Goal: Task Accomplishment & Management: Complete application form

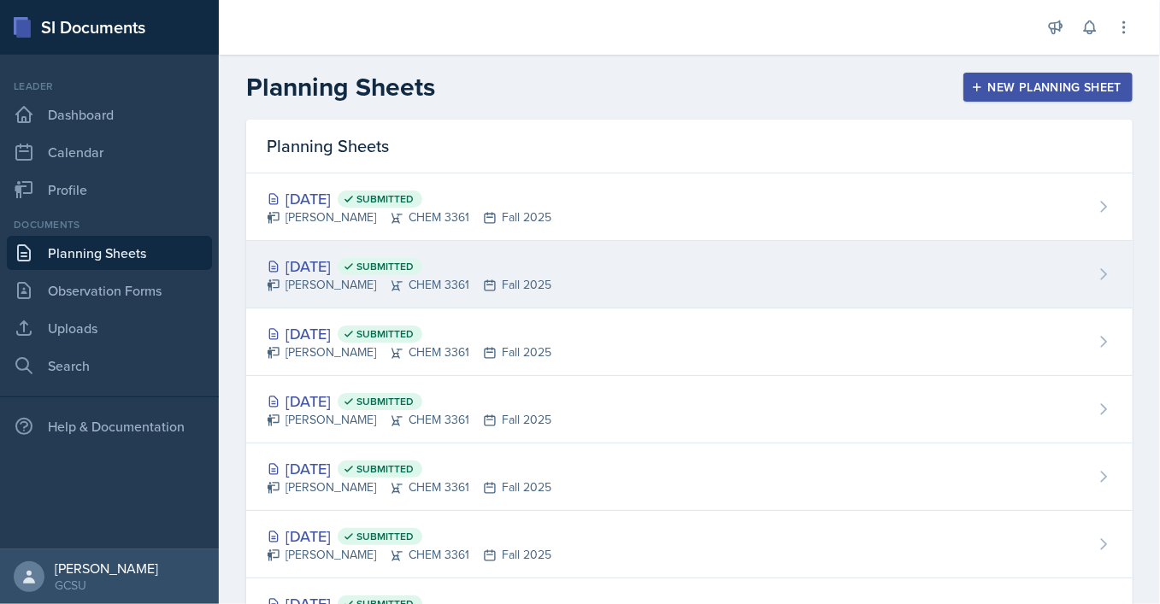
click at [542, 242] on div "[DATE] Submitted [PERSON_NAME] CHEM 3361 Fall 2025" at bounding box center [689, 275] width 886 height 68
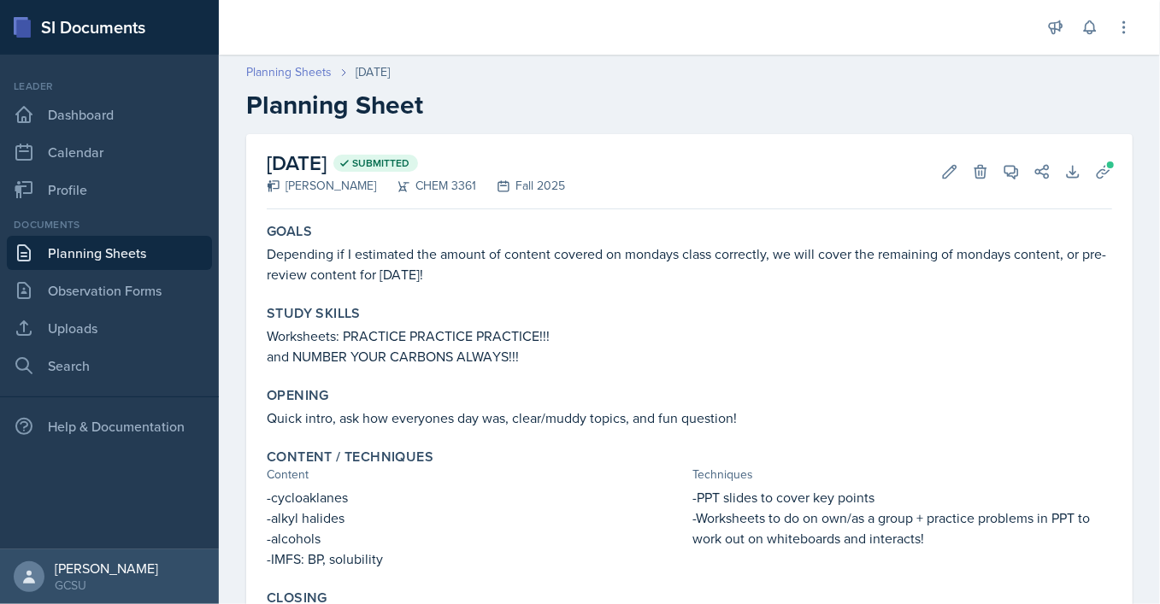
click at [309, 72] on link "Planning Sheets" at bounding box center [288, 72] width 85 height 18
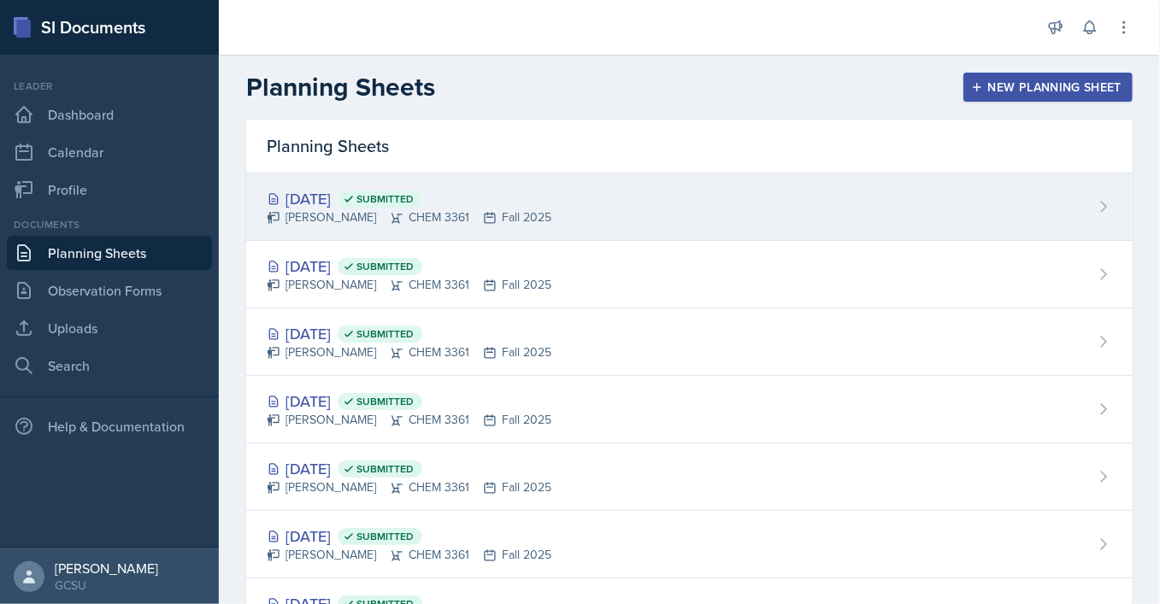
click at [440, 213] on div "[PERSON_NAME] CHEM 3361 Fall 2025" at bounding box center [409, 218] width 285 height 18
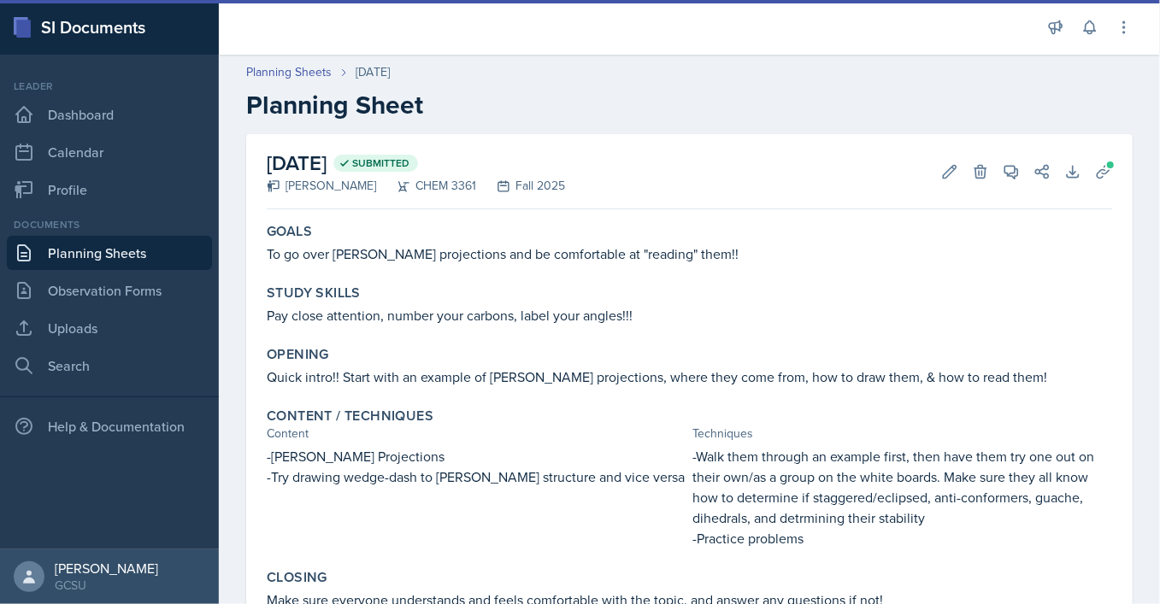
scroll to position [115, 0]
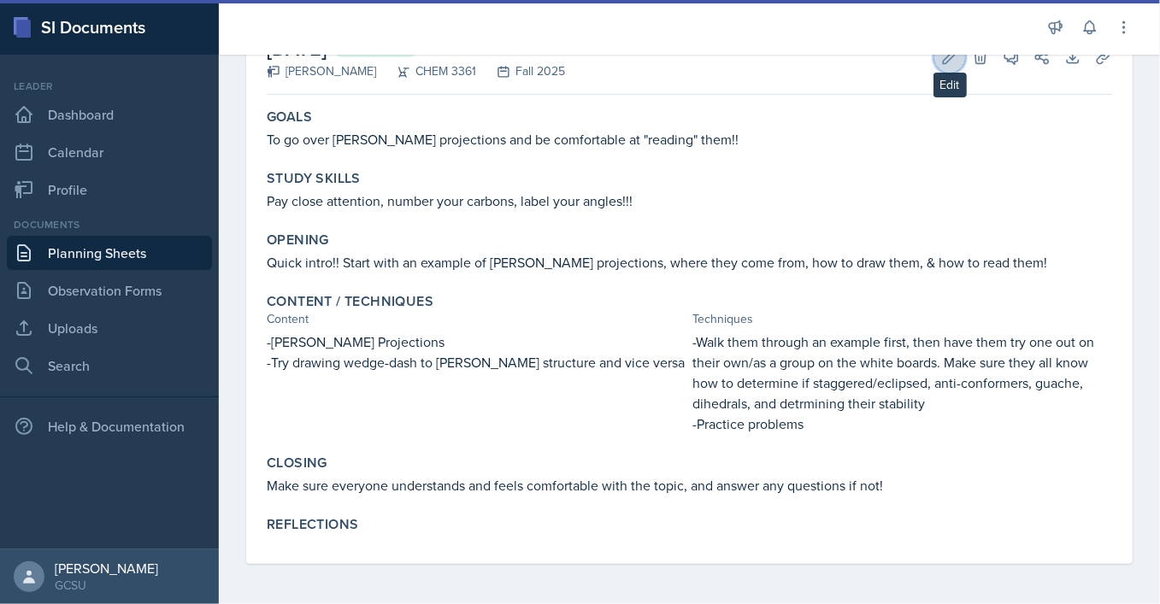
click at [949, 63] on icon at bounding box center [949, 57] width 17 height 17
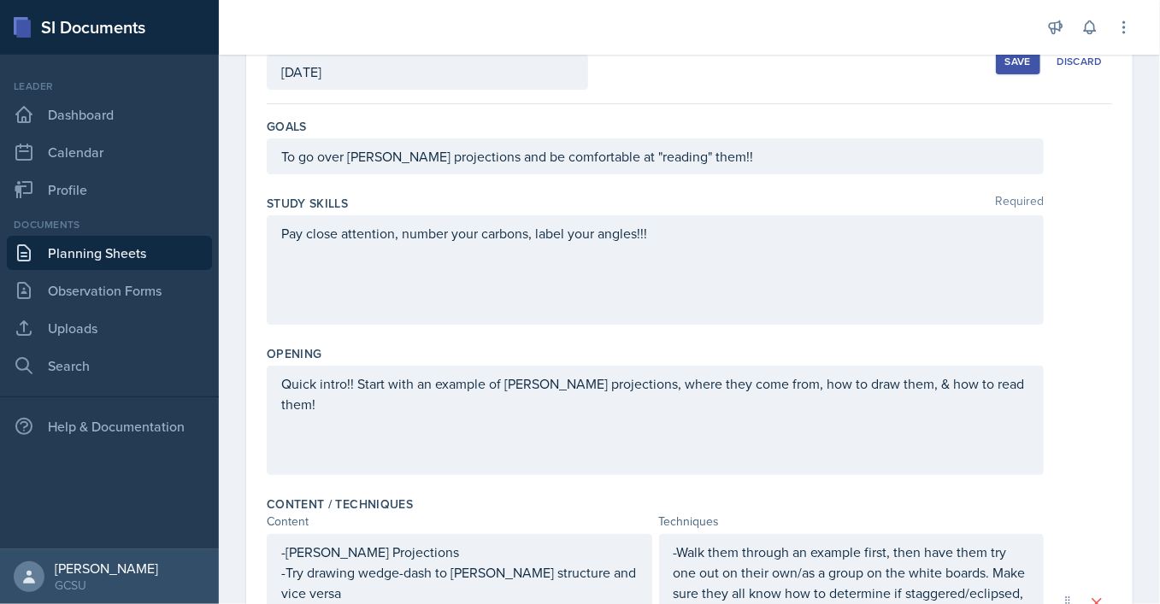
scroll to position [583, 0]
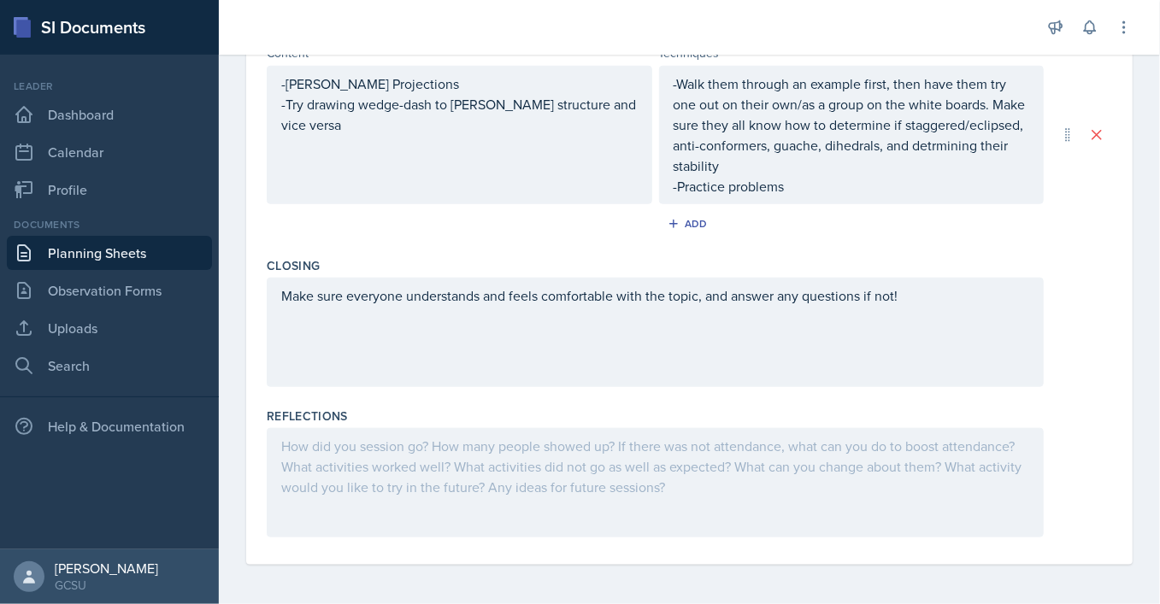
click at [378, 459] on div at bounding box center [655, 482] width 777 height 109
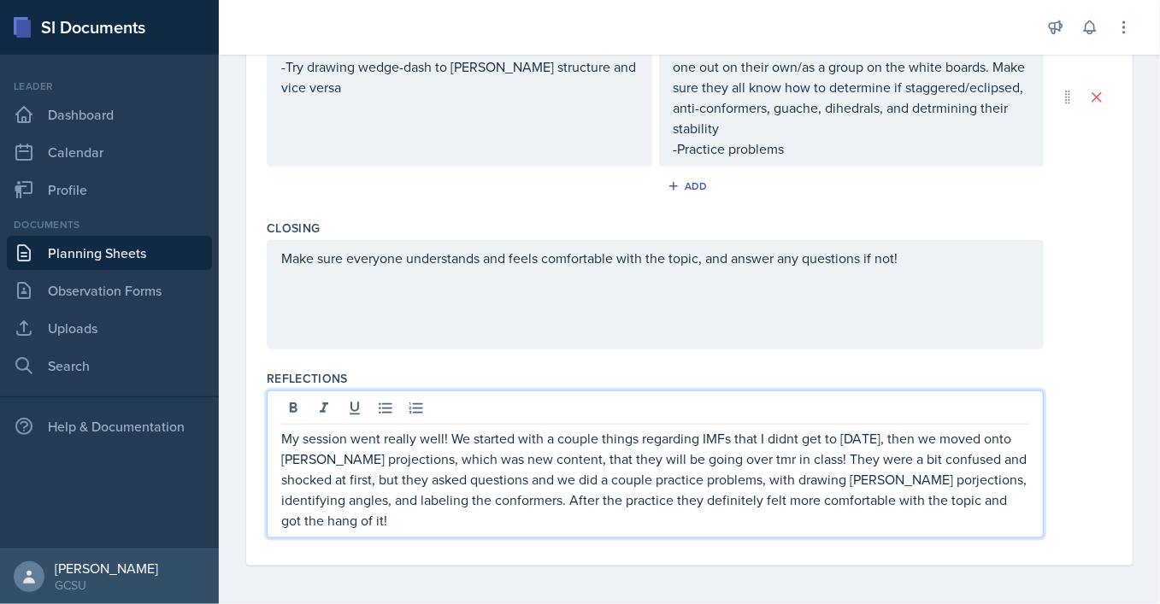
scroll to position [0, 0]
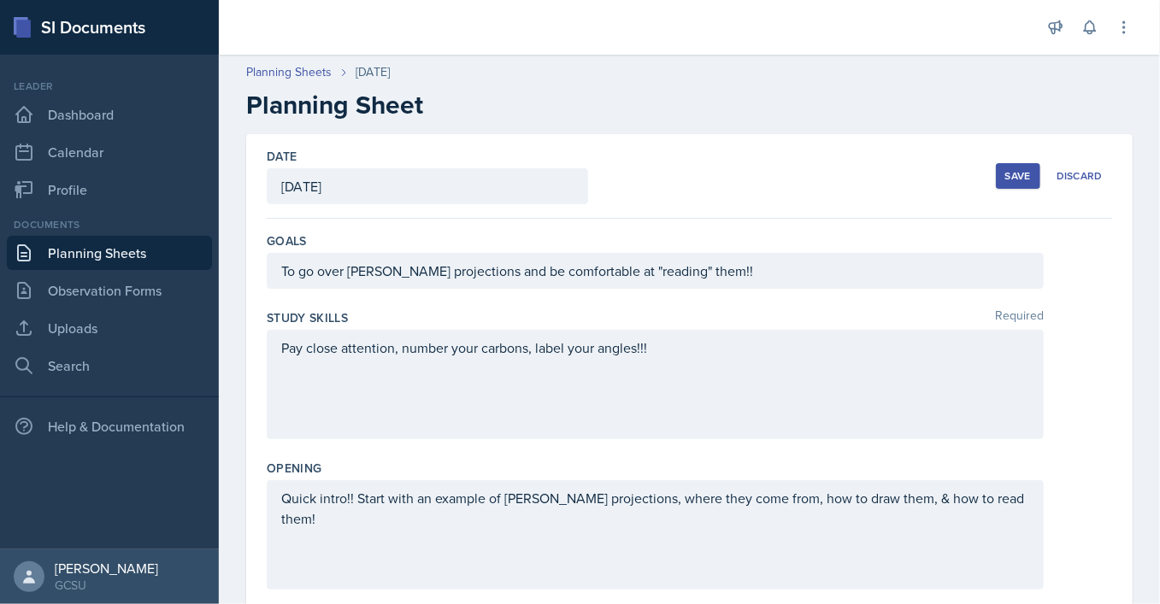
click at [1014, 179] on div "Save" at bounding box center [1018, 176] width 26 height 14
